Goal: Complete application form: Complete application form

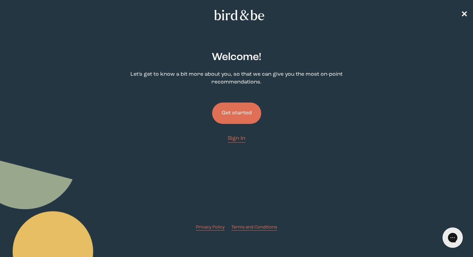
click at [252, 115] on button "Get started" at bounding box center [236, 112] width 49 height 21
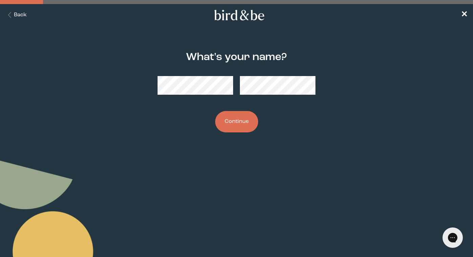
click at [239, 123] on button "Continue" at bounding box center [236, 121] width 43 height 21
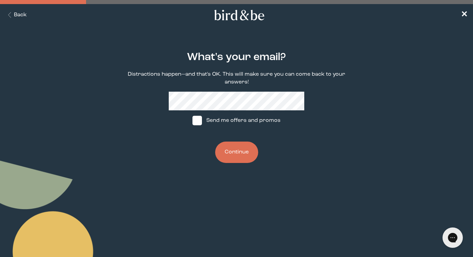
click at [235, 147] on button "Continue" at bounding box center [236, 151] width 43 height 21
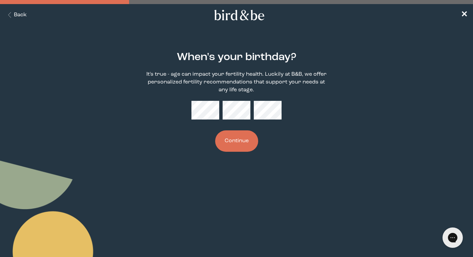
click at [240, 137] on button "Continue" at bounding box center [236, 140] width 43 height 21
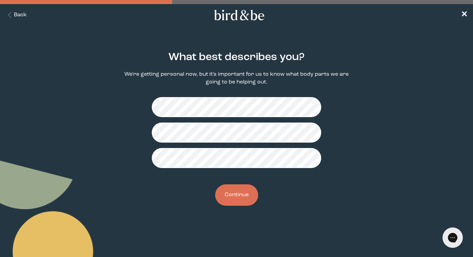
click at [238, 192] on button "Continue" at bounding box center [236, 194] width 43 height 21
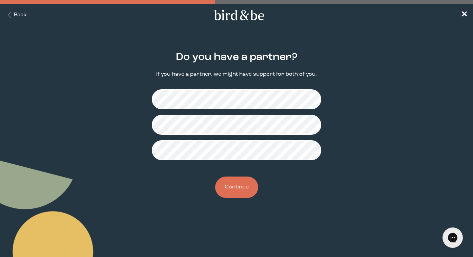
click at [238, 189] on button "Continue" at bounding box center [236, 186] width 43 height 21
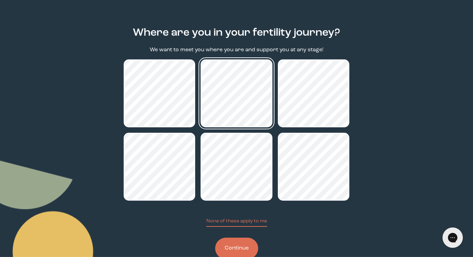
scroll to position [25, 0]
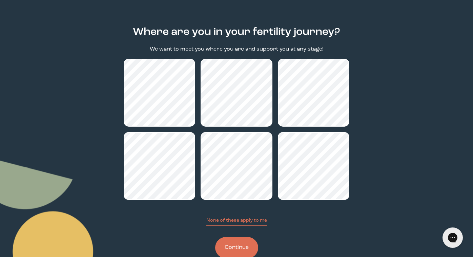
click at [237, 245] on button "Continue" at bounding box center [236, 247] width 43 height 21
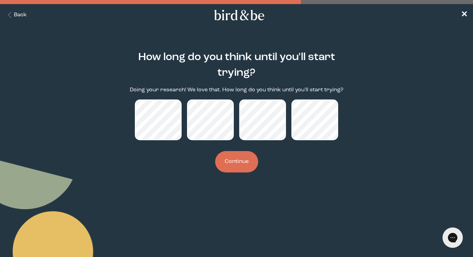
click at [240, 157] on button "Continue" at bounding box center [236, 161] width 43 height 21
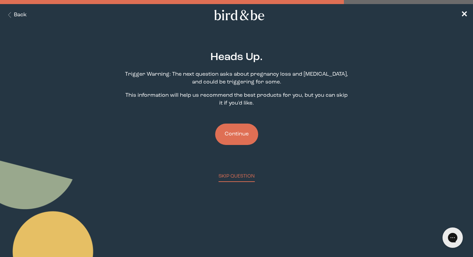
click at [233, 131] on button "Continue" at bounding box center [236, 133] width 43 height 21
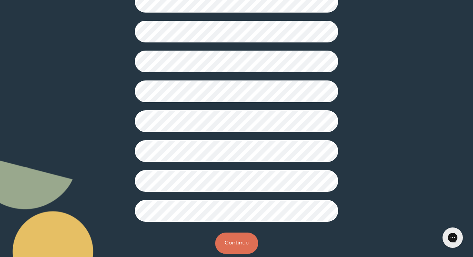
scroll to position [156, 0]
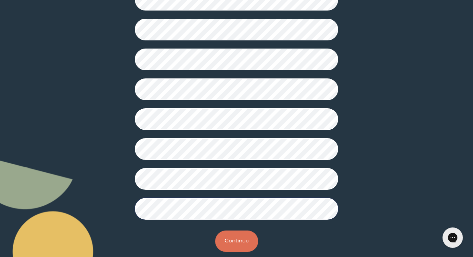
click at [227, 241] on button "Continue" at bounding box center [236, 240] width 43 height 21
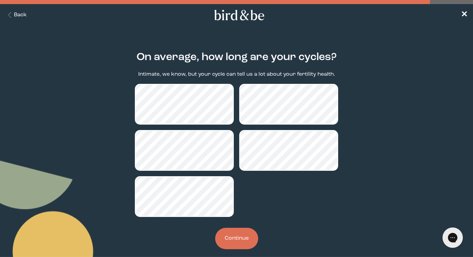
click at [236, 238] on button "Continue" at bounding box center [236, 237] width 43 height 21
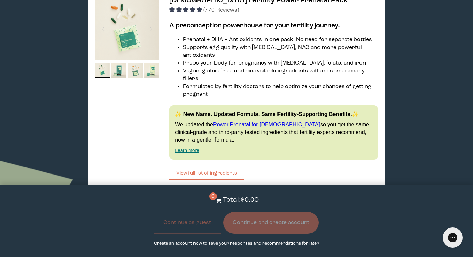
scroll to position [1462, 0]
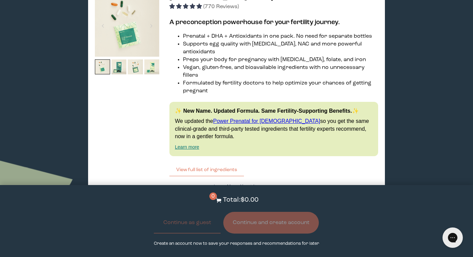
click at [235, 184] on span "Learn More About it" at bounding box center [235, 186] width 42 height 4
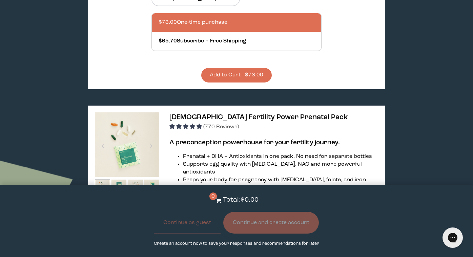
scroll to position [1335, 0]
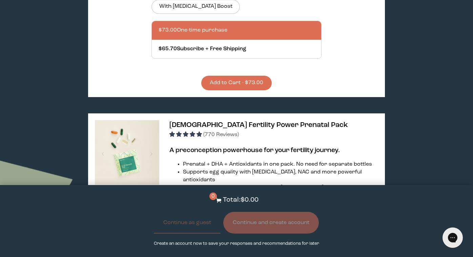
click at [150, 120] on img at bounding box center [127, 152] width 64 height 64
drag, startPoint x: 292, startPoint y: 71, endPoint x: 167, endPoint y: 74, distance: 125.4
